Goal: Task Accomplishment & Management: Manage account settings

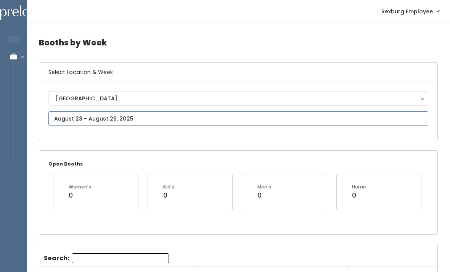
click at [74, 118] on input "text" at bounding box center [238, 118] width 380 height 14
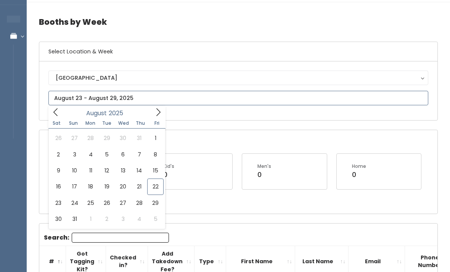
scroll to position [21, 0]
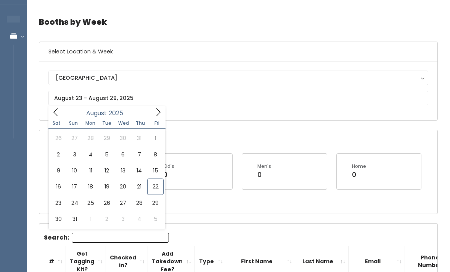
click at [277, 154] on div "Men's 0" at bounding box center [284, 171] width 85 height 35
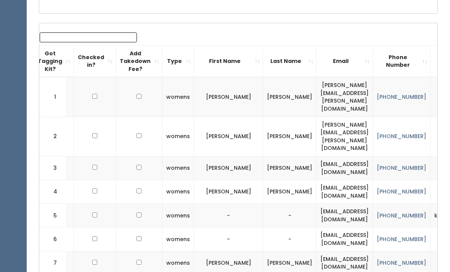
scroll to position [233, 0]
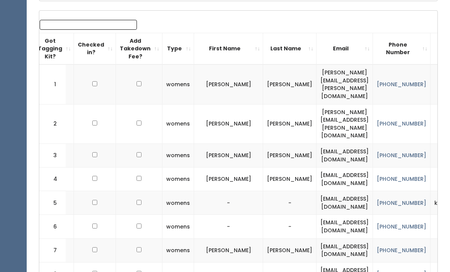
click at [71, 34] on th "Got Tagging Kit?" at bounding box center [54, 49] width 40 height 32
click at [62, 24] on input "Search:" at bounding box center [88, 25] width 97 height 10
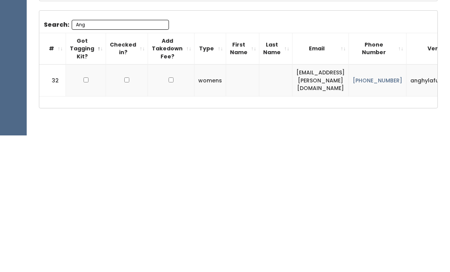
scroll to position [0, 0]
type input "Ang"
click at [85, 214] on input "checkbox" at bounding box center [86, 216] width 5 height 5
checkbox input "true"
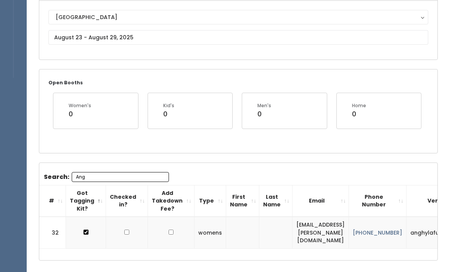
click at [99, 172] on input "Ang" at bounding box center [120, 177] width 97 height 10
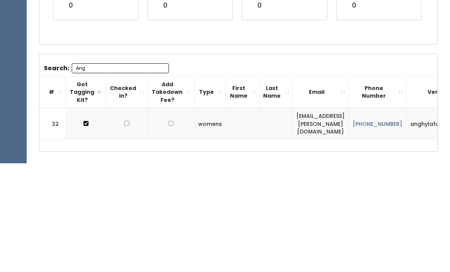
click at [97, 172] on input "Ang" at bounding box center [120, 177] width 97 height 10
type input "A"
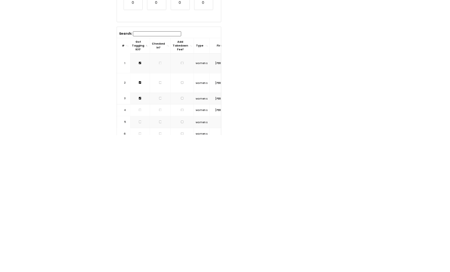
scroll to position [190, 0]
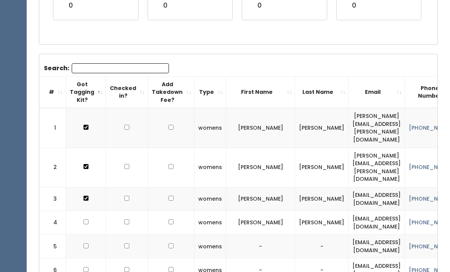
click at [96, 64] on input "Search:" at bounding box center [120, 68] width 97 height 10
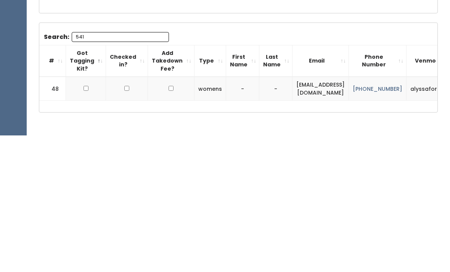
scroll to position [85, 0]
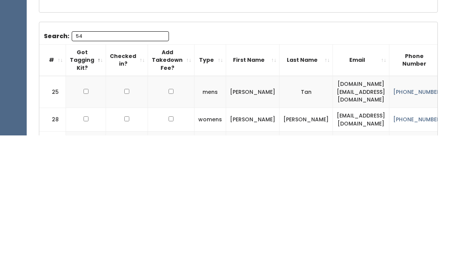
type input "5"
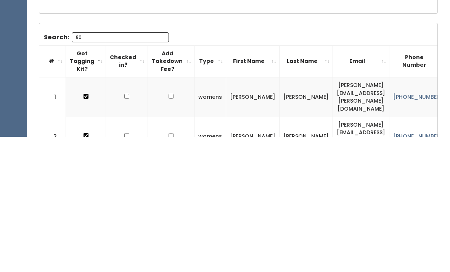
type input "8"
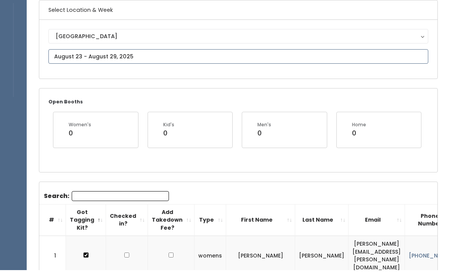
click at [201, 52] on input "text" at bounding box center [238, 58] width 380 height 14
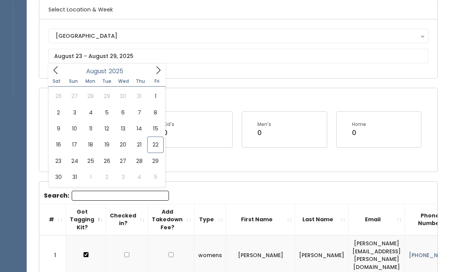
click at [153, 192] on input "Search:" at bounding box center [120, 196] width 97 height 10
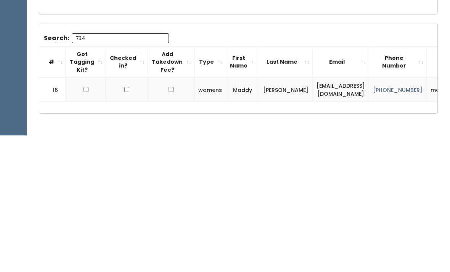
scroll to position [84, 0]
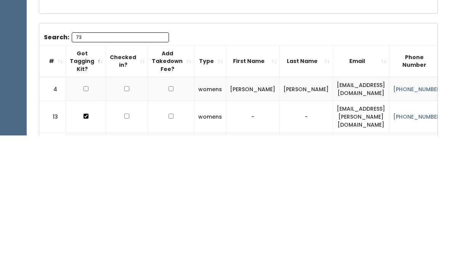
type input "7"
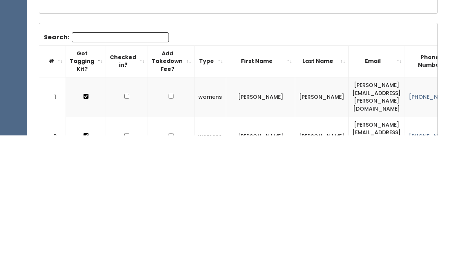
scroll to position [221, 0]
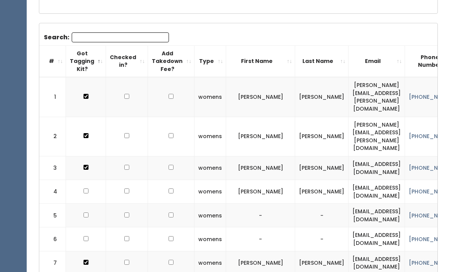
click at [115, 39] on input "Search:" at bounding box center [120, 37] width 97 height 10
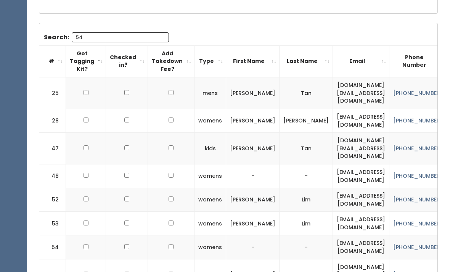
type input "541"
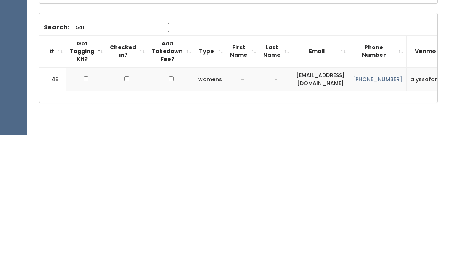
scroll to position [106, 0]
